Goal: Check status

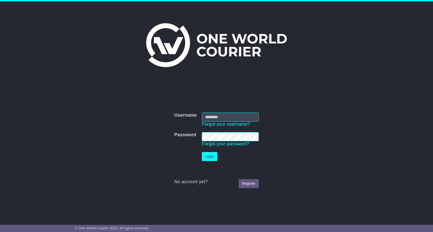
type input "**********"
click at [209, 156] on button "Login" at bounding box center [209, 156] width 15 height 9
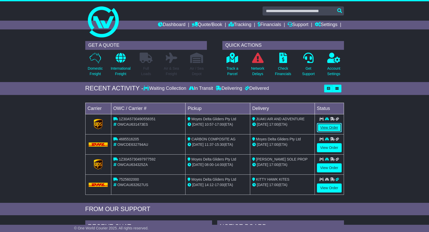
click at [332, 128] on link "View Order" at bounding box center [329, 127] width 25 height 9
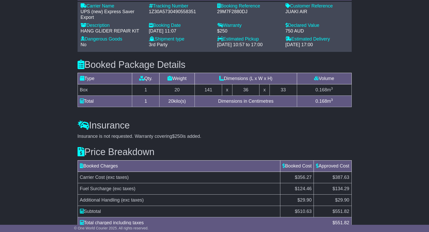
scroll to position [342, 0]
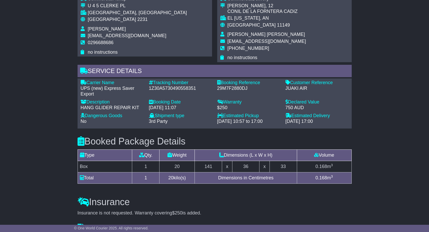
click at [164, 87] on div "1Z30A5730490558351" at bounding box center [180, 89] width 63 height 6
copy div "1Z30A5730490558351"
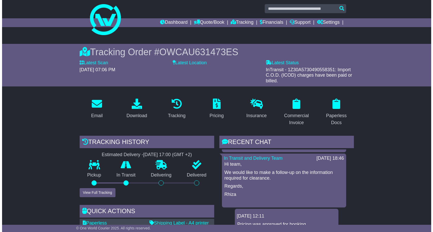
scroll to position [0, 0]
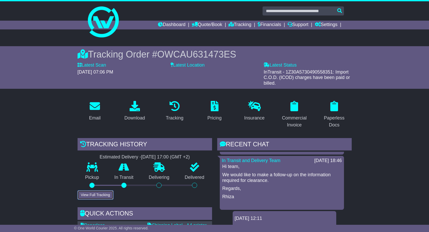
click at [97, 193] on button "View Full Tracking" at bounding box center [96, 194] width 36 height 9
